Goal: Information Seeking & Learning: Find specific fact

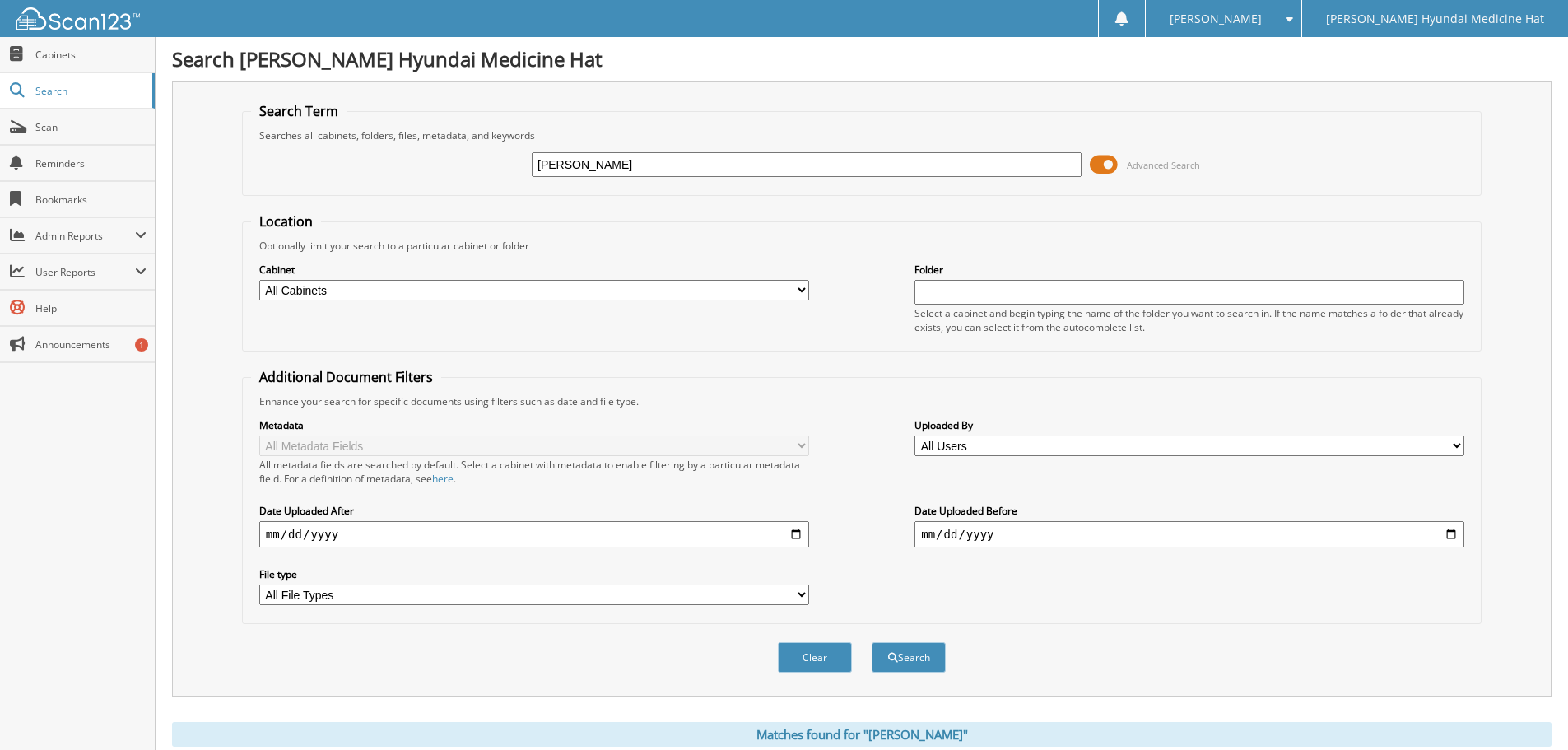
drag, startPoint x: 592, startPoint y: 162, endPoint x: 521, endPoint y: 176, distance: 72.4
click at [521, 176] on div "[PERSON_NAME] Advanced Search" at bounding box center [861, 165] width 1221 height 45
type input "[PERSON_NAME]"
click at [892, 663] on button "Search" at bounding box center [908, 657] width 74 height 31
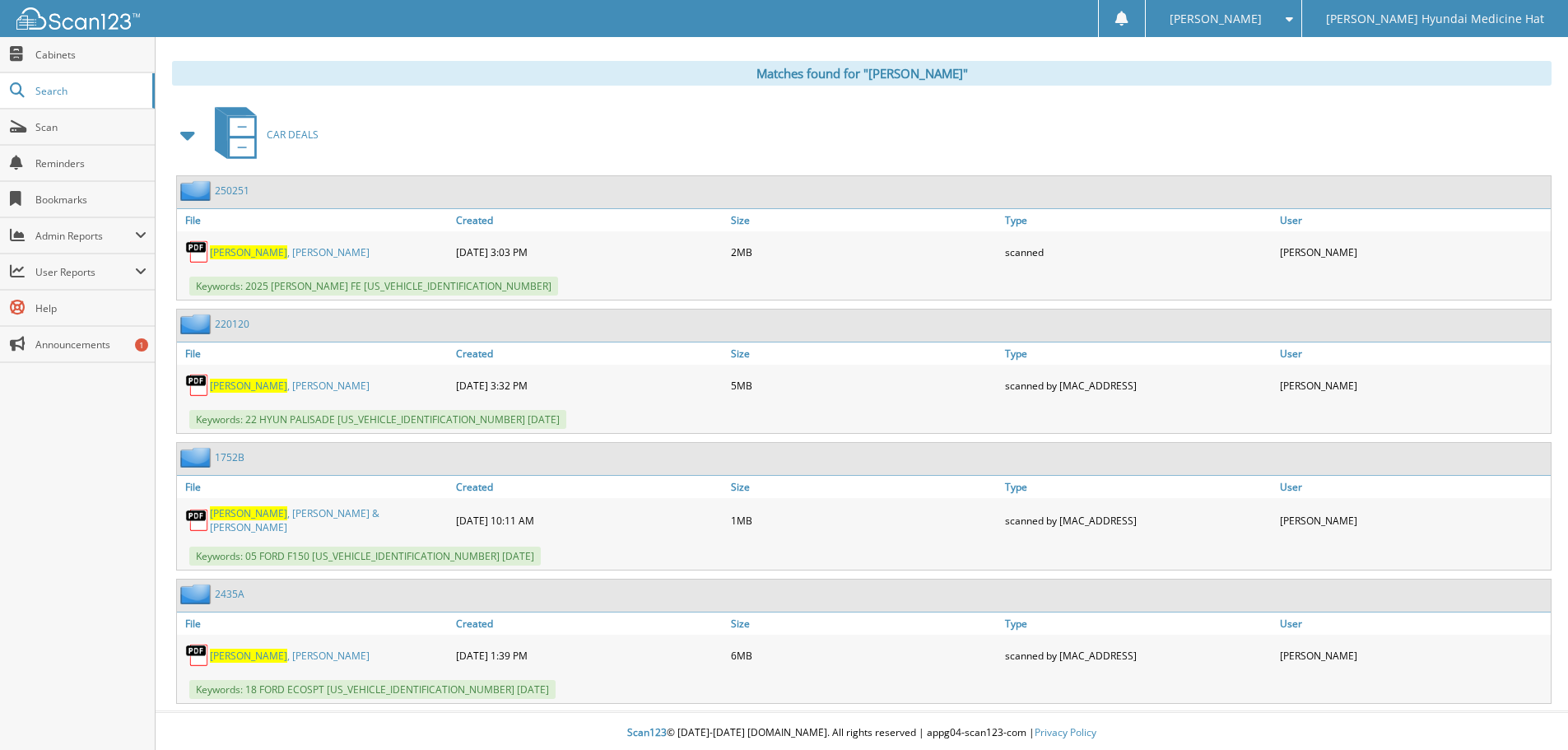
scroll to position [662, 0]
click at [194, 381] on img at bounding box center [197, 384] width 25 height 25
click at [230, 385] on span "SACKMAN" at bounding box center [248, 385] width 77 height 14
